Goal: Transaction & Acquisition: Register for event/course

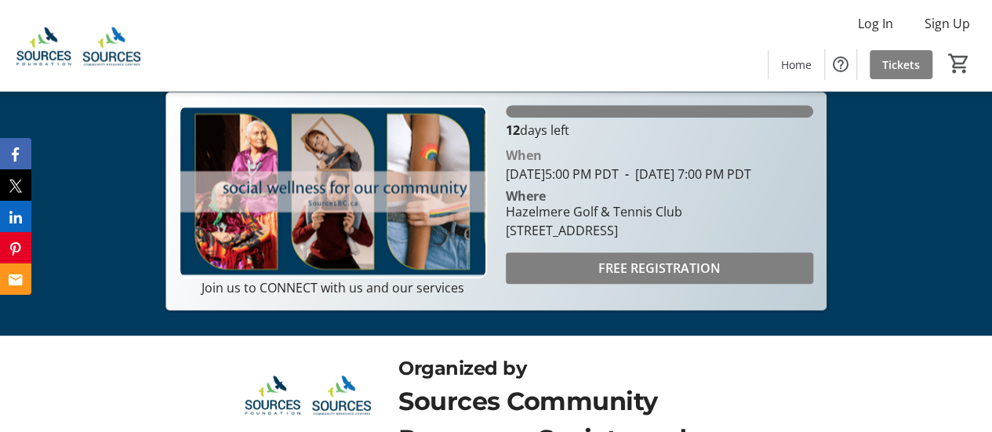
scroll to position [300, 0]
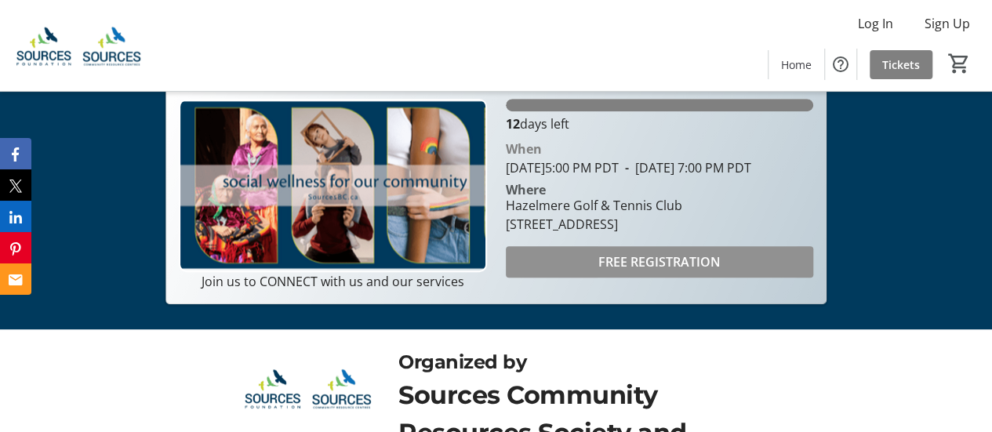
click at [606, 271] on span "FREE REGISTRATION" at bounding box center [659, 261] width 122 height 19
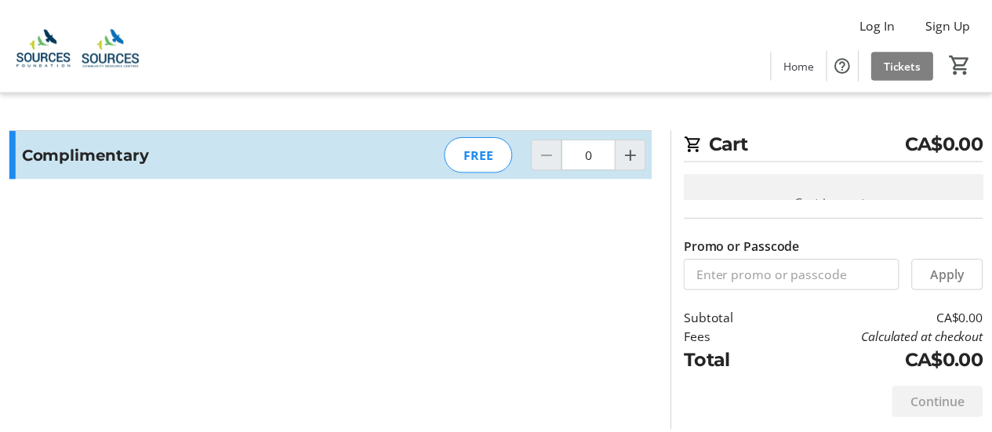
scroll to position [30, 0]
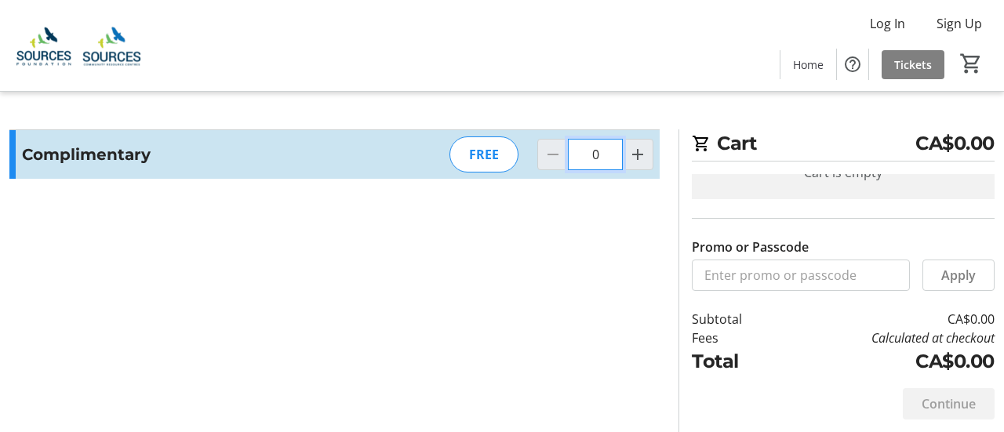
click at [598, 155] on input "0" at bounding box center [595, 154] width 55 height 31
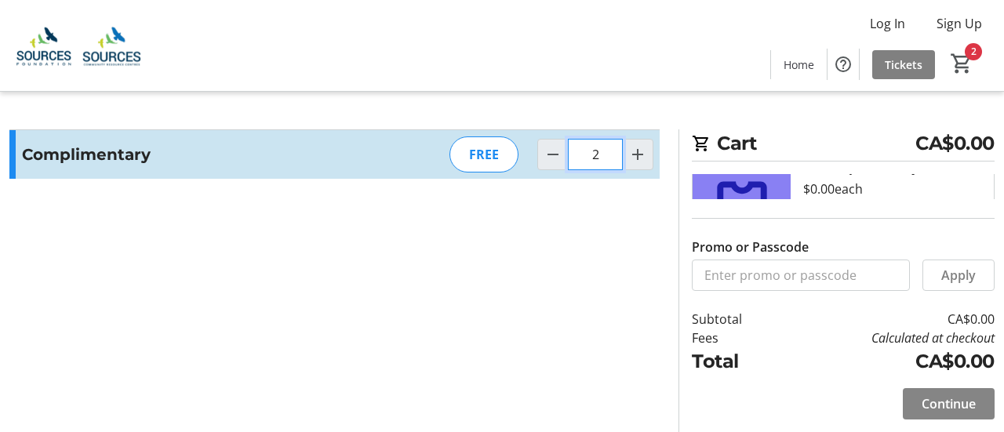
type input "2"
click at [932, 401] on span "Continue" at bounding box center [948, 403] width 54 height 19
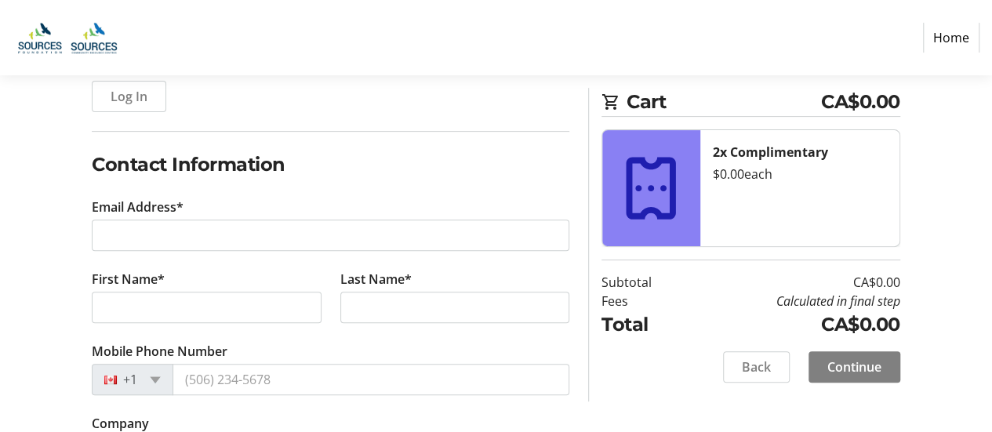
scroll to position [205, 0]
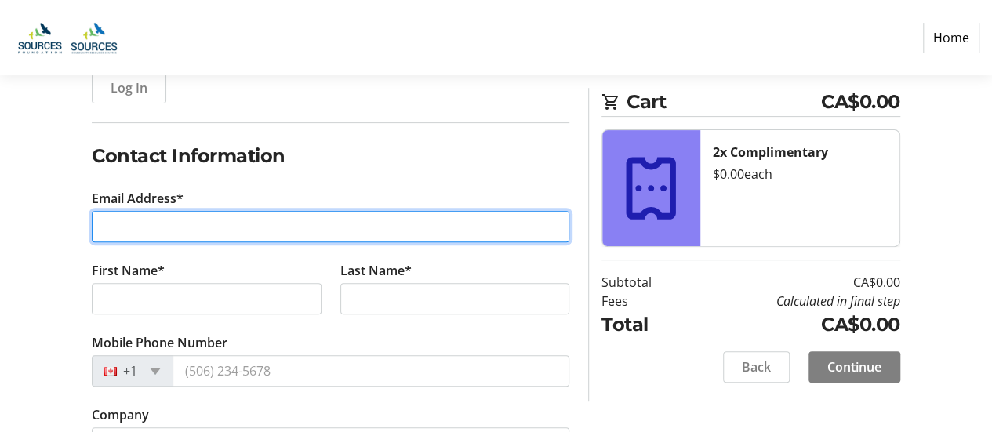
click at [127, 231] on input "Email Address*" at bounding box center [331, 226] width 478 height 31
type input "[EMAIL_ADDRESS][DOMAIN_NAME]"
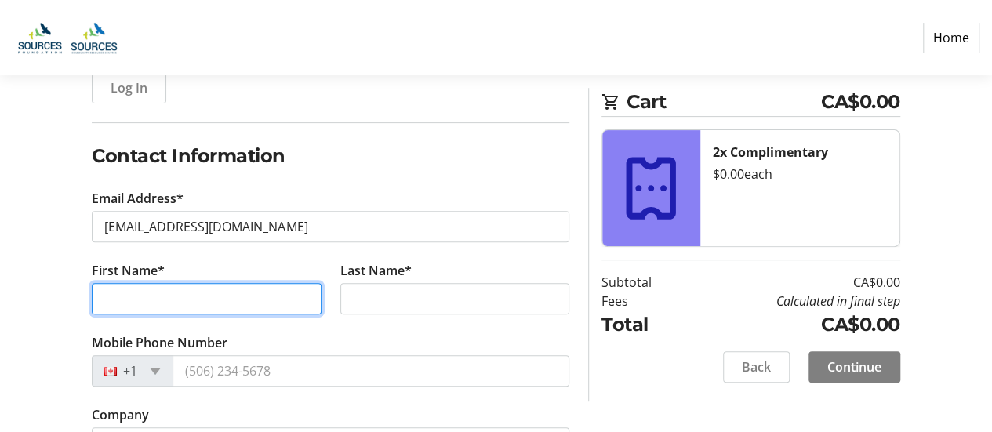
click at [134, 294] on input "First Name*" at bounding box center [206, 298] width 229 height 31
type input "Blessed"
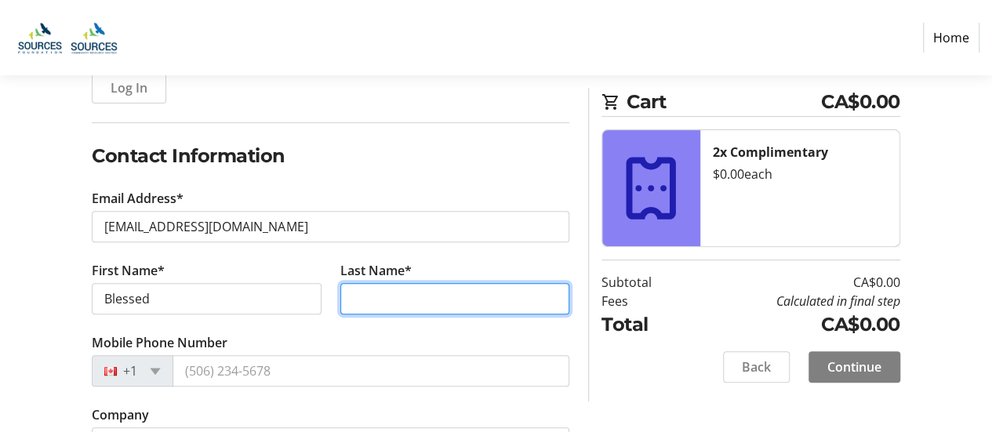
type input "Adefisayo"
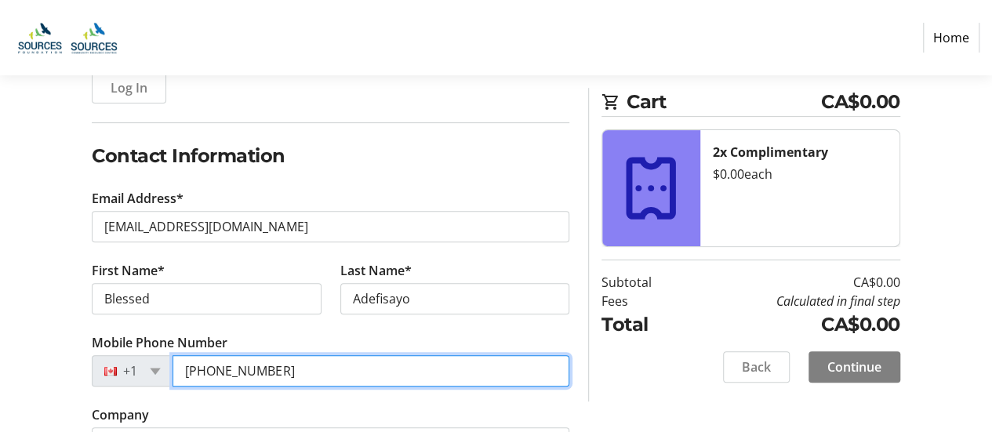
click at [269, 372] on input "[PHONE_NUMBER]" at bounding box center [371, 370] width 397 height 31
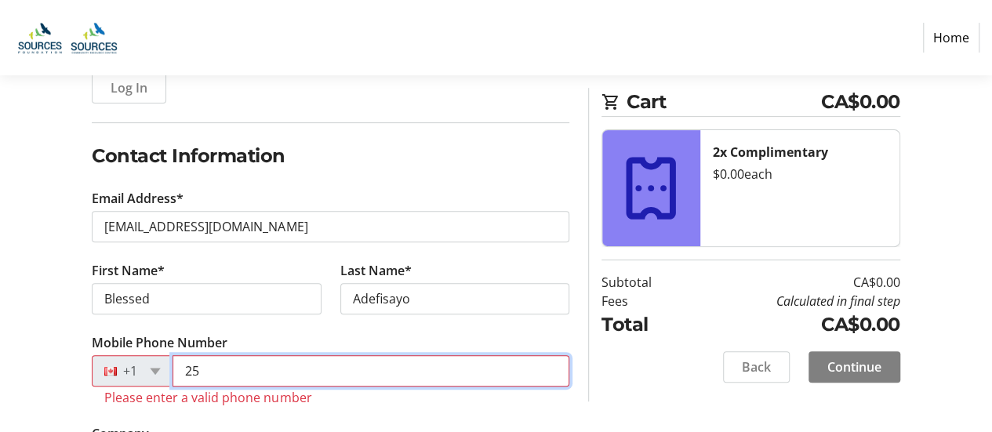
type input "2"
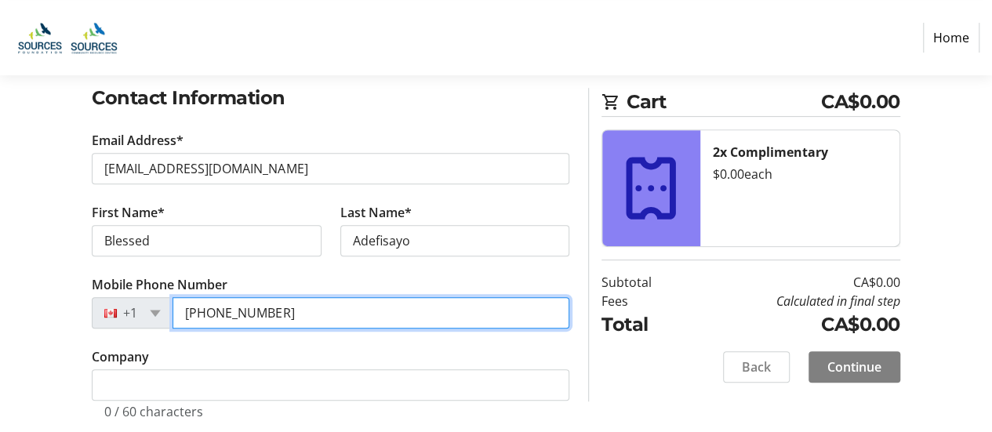
scroll to position [285, 0]
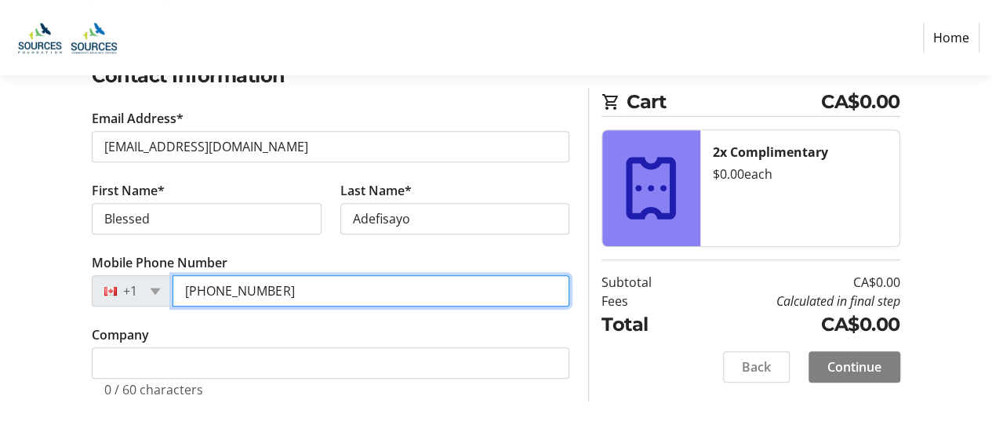
type input "[PHONE_NUMBER]"
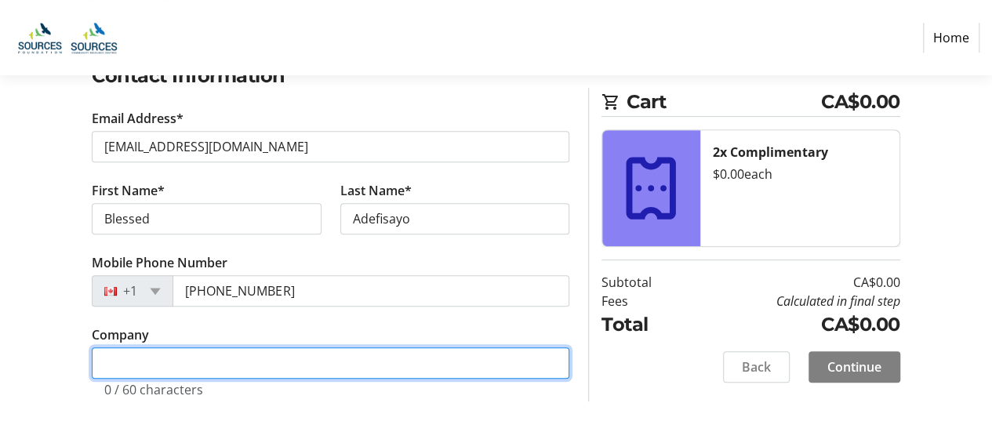
click at [114, 365] on input "Company" at bounding box center [331, 362] width 478 height 31
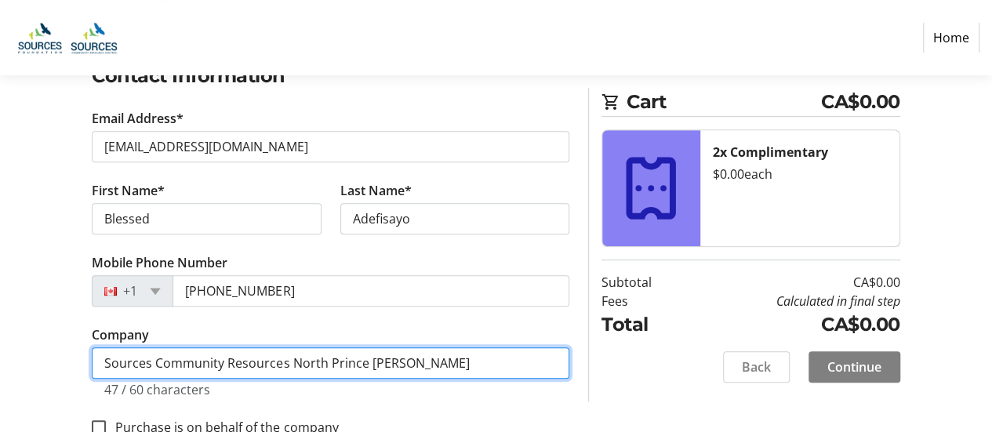
scroll to position [325, 0]
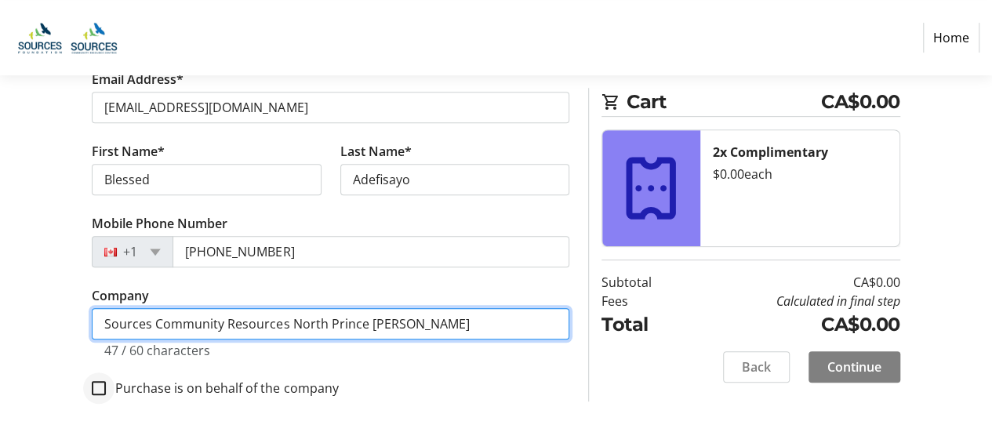
type input "Sources Community Resources North Prince [PERSON_NAME]"
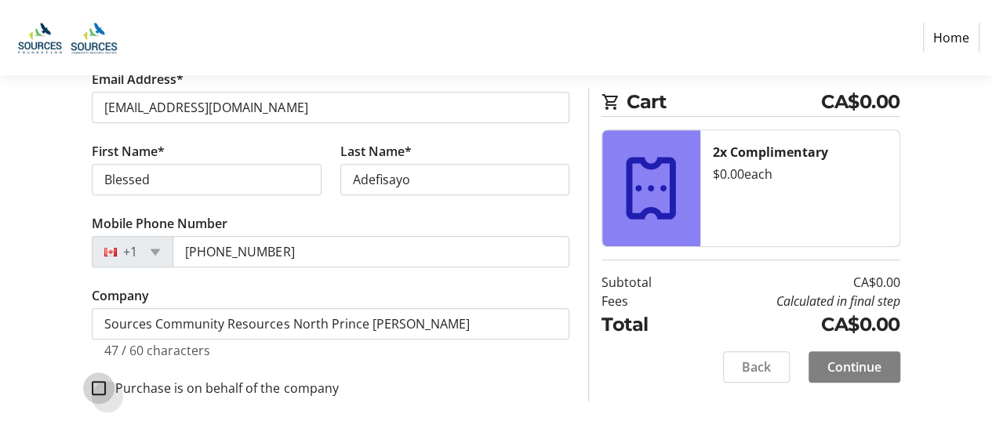
click at [100, 388] on input "Purchase is on behalf of the company" at bounding box center [99, 388] width 14 height 14
checkbox input "true"
click at [852, 361] on span "Continue" at bounding box center [854, 367] width 54 height 19
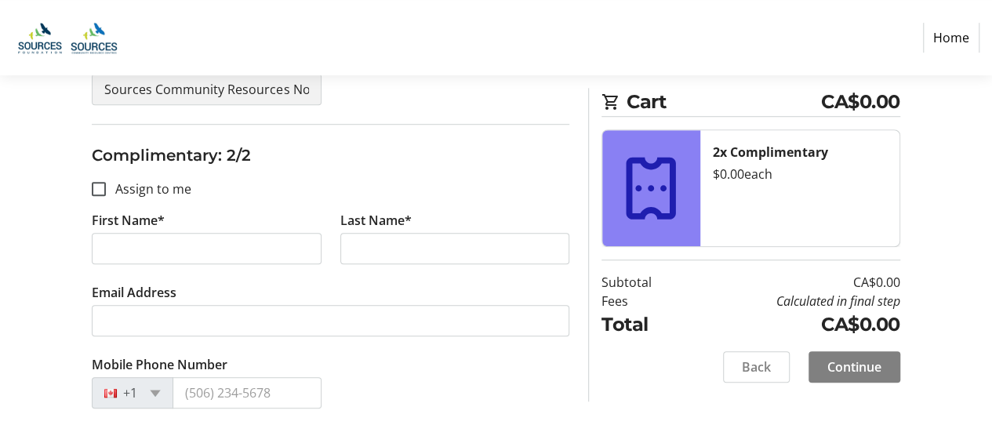
scroll to position [540, 0]
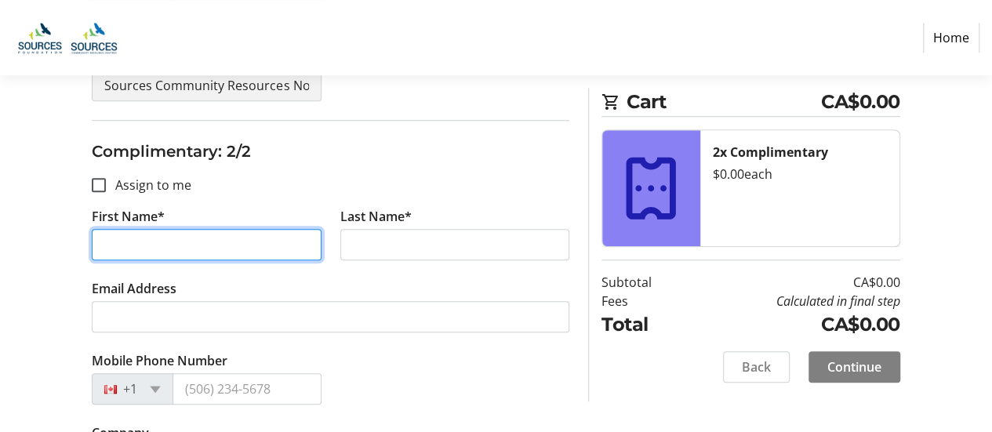
click at [113, 245] on input "First Name*" at bounding box center [206, 244] width 229 height 31
type input "[PERSON_NAME]"
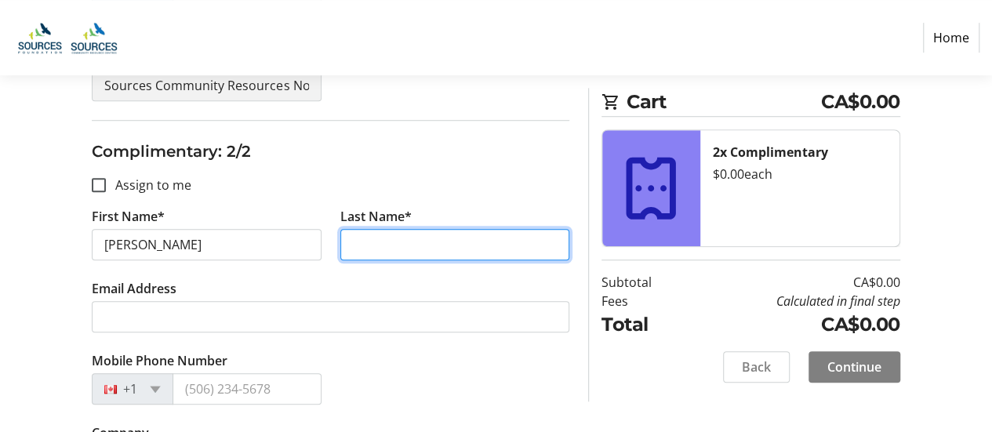
click at [374, 234] on input "Last Name*" at bounding box center [454, 244] width 229 height 31
type input "a"
type input "Adefisayo"
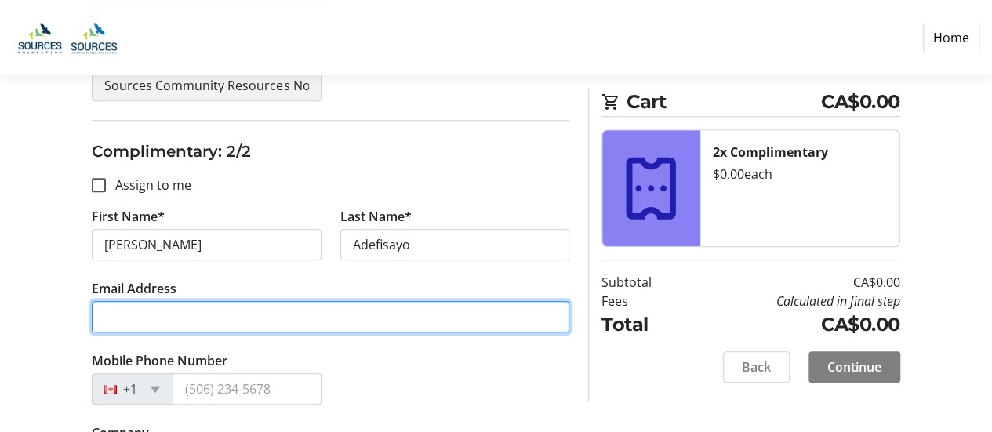
click at [100, 318] on input "Email Address" at bounding box center [331, 316] width 478 height 31
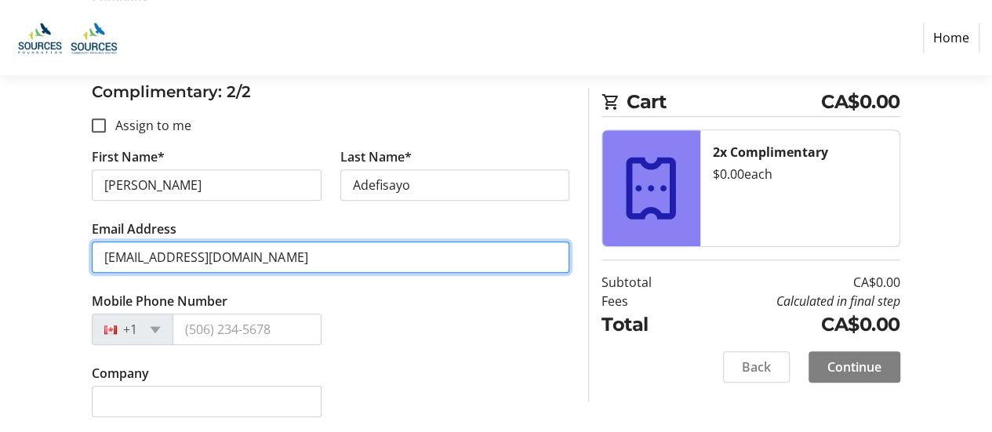
type input "[EMAIL_ADDRESS][DOMAIN_NAME]"
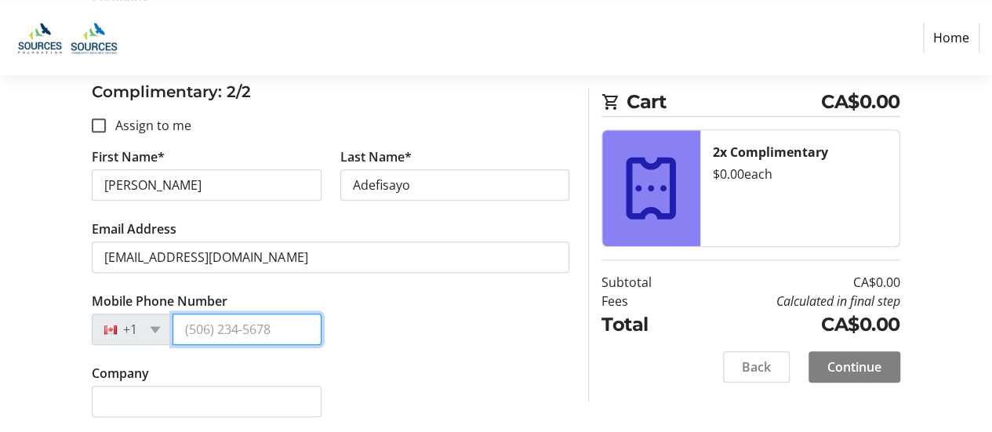
click at [196, 325] on input "Mobile Phone Number" at bounding box center [247, 329] width 148 height 31
type input "[PHONE_NUMBER]"
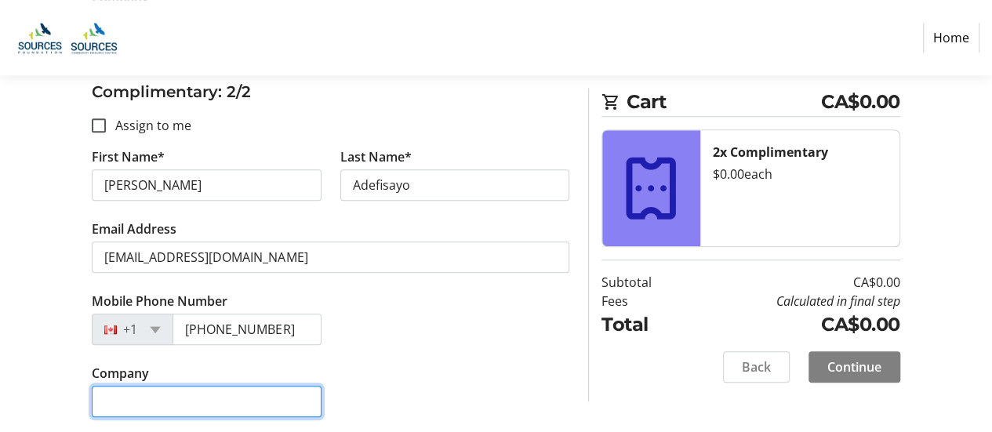
click at [129, 393] on input "Company" at bounding box center [206, 401] width 229 height 31
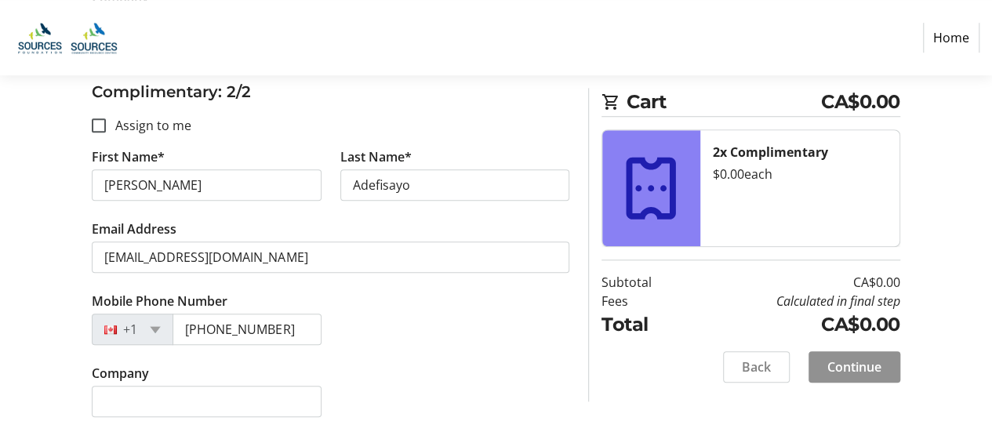
click at [852, 354] on span at bounding box center [854, 367] width 92 height 38
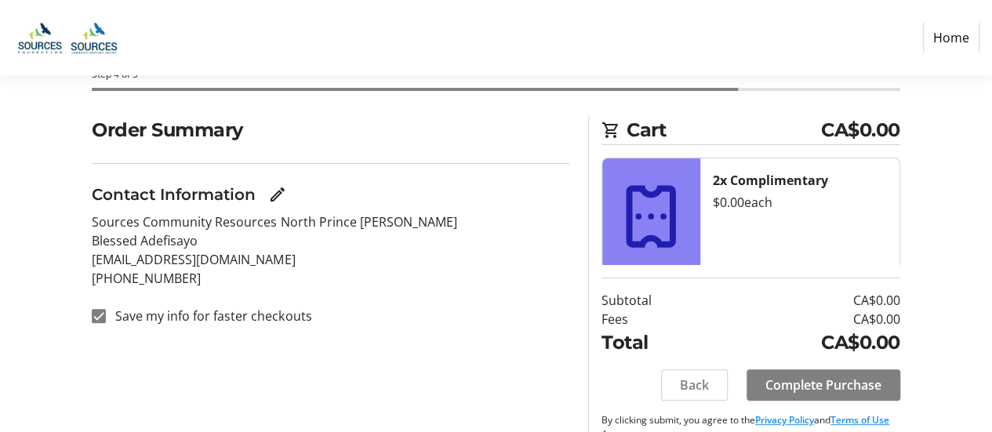
scroll to position [118, 0]
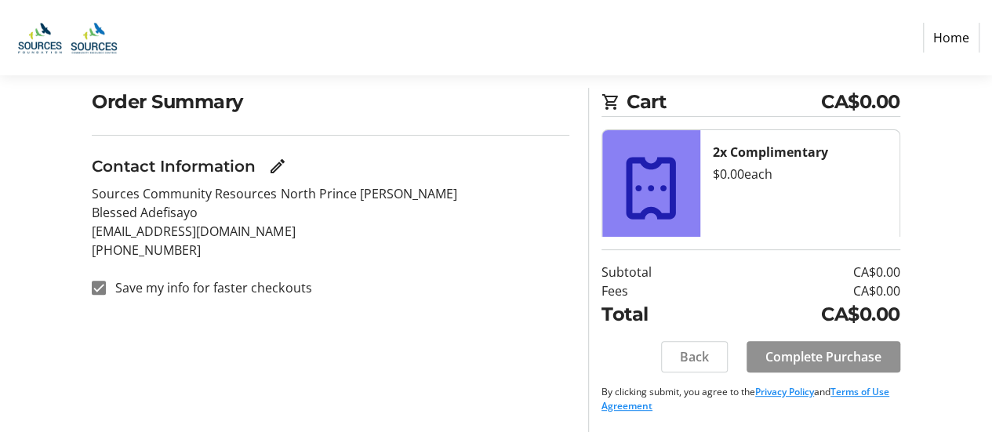
click at [805, 347] on span "Complete Purchase" at bounding box center [823, 356] width 116 height 19
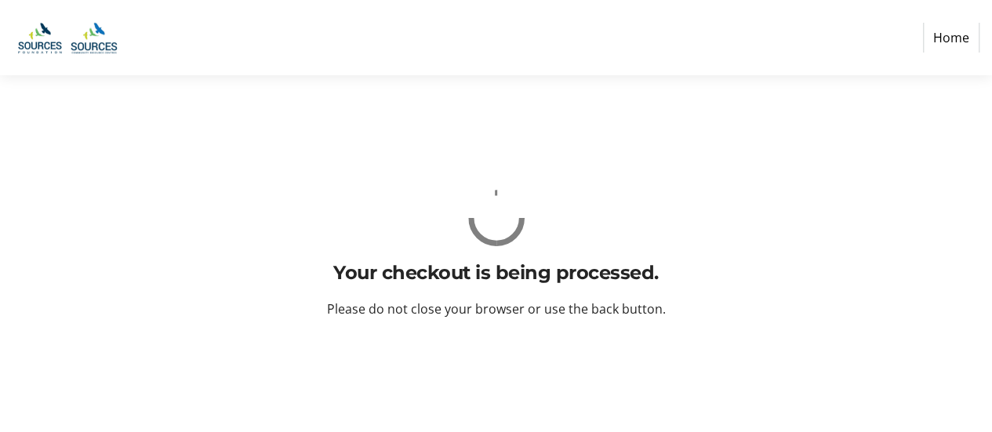
scroll to position [0, 0]
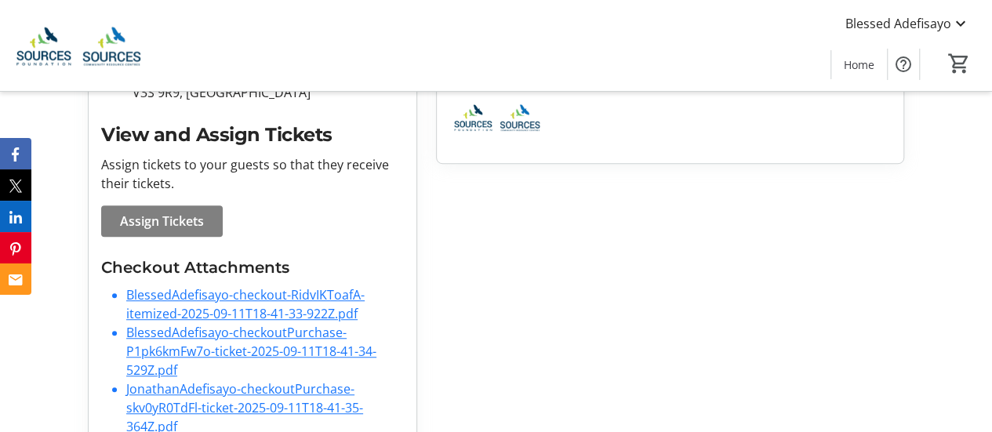
scroll to position [466, 0]
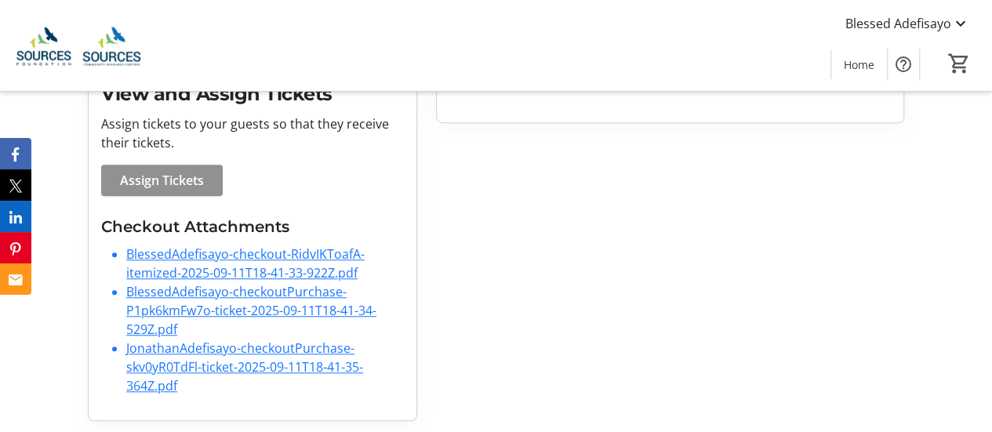
click at [163, 171] on span "Assign Tickets" at bounding box center [162, 180] width 84 height 19
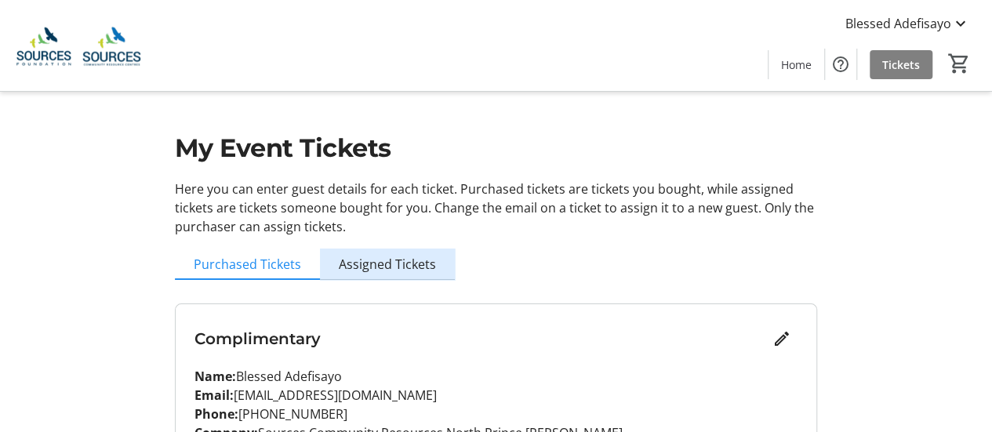
click at [402, 260] on span "Assigned Tickets" at bounding box center [387, 264] width 97 height 13
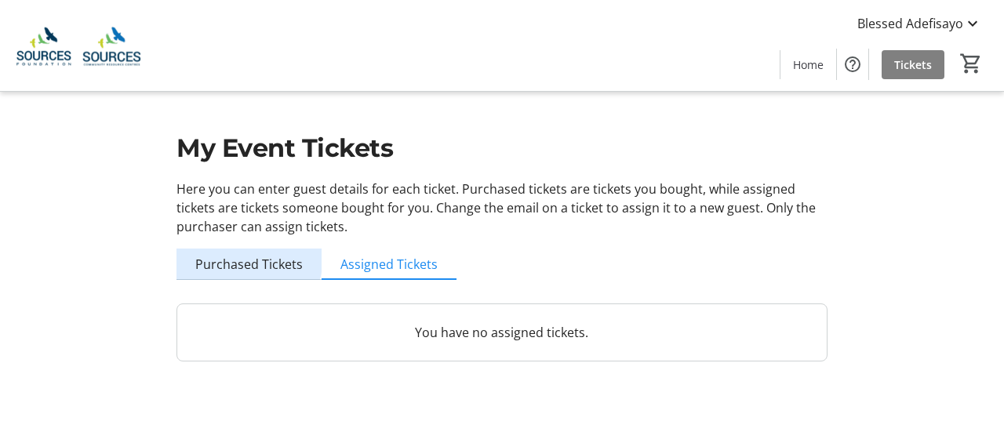
click at [220, 254] on span "Purchased Tickets" at bounding box center [248, 264] width 107 height 31
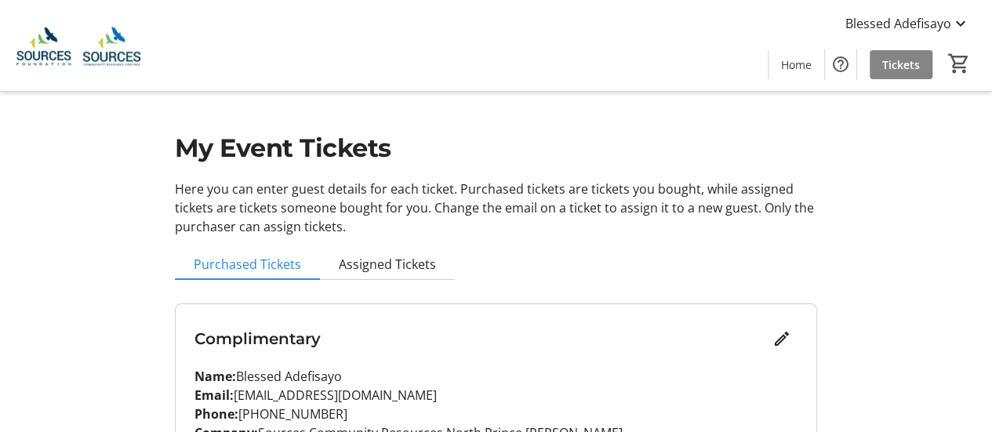
click at [905, 65] on span "Tickets" at bounding box center [901, 64] width 38 height 16
click at [921, 260] on div "My Event Tickets Here you can enter guest details for each ticket. Purchased ti…" at bounding box center [496, 338] width 992 height 677
